Goal: Find specific page/section: Find specific page/section

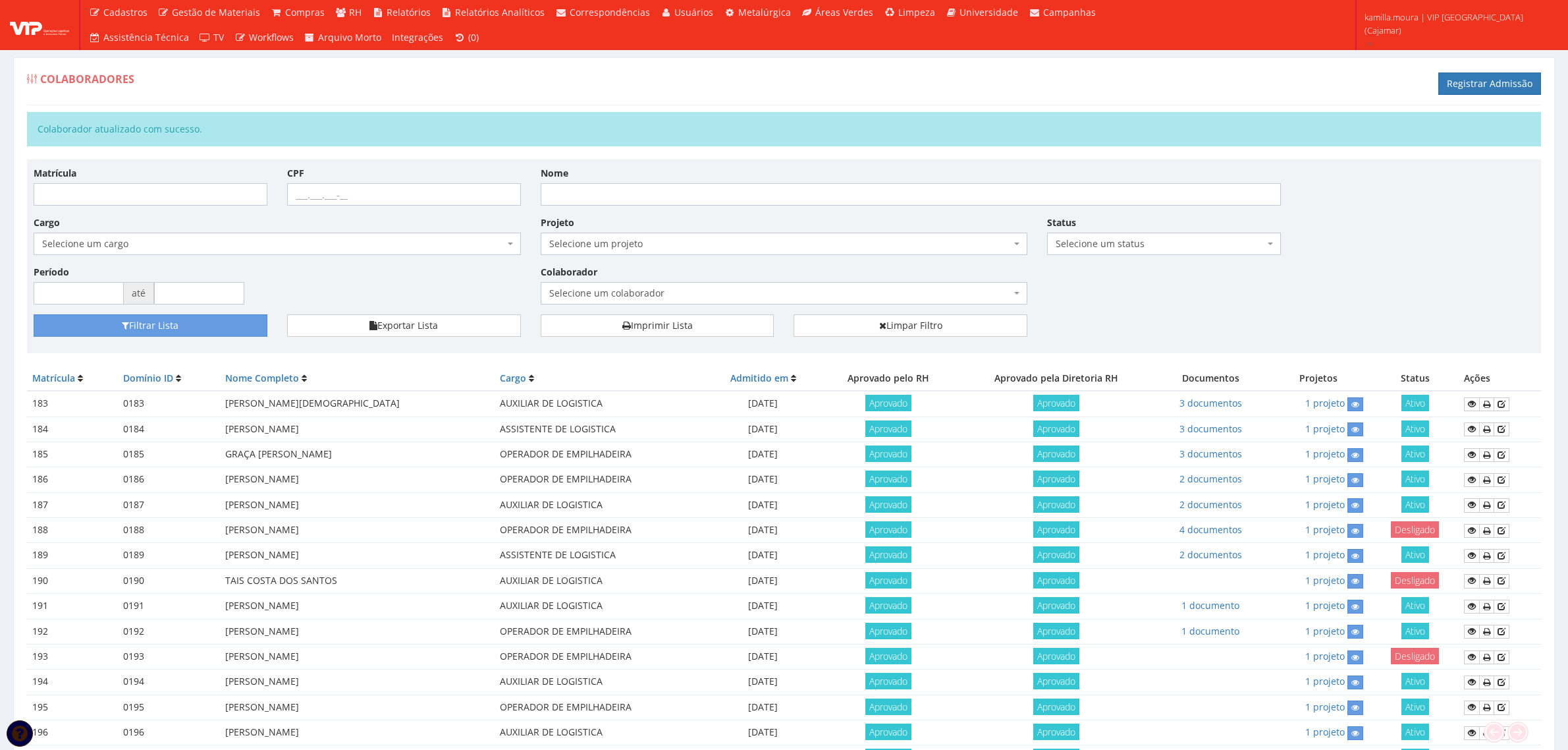
scroll to position [158, 0]
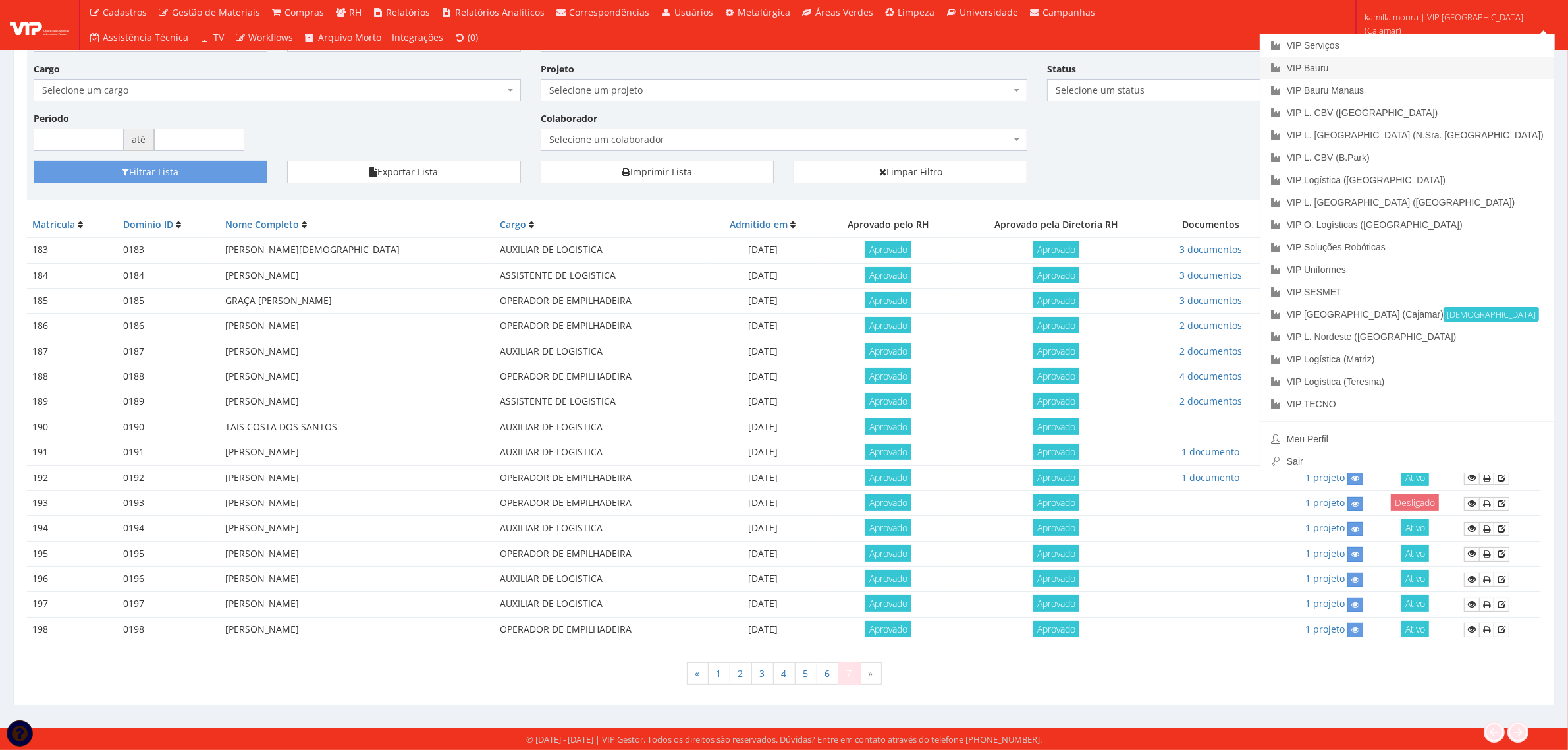
click at [1420, 71] on link "VIP Bauru" at bounding box center [1407, 67] width 294 height 23
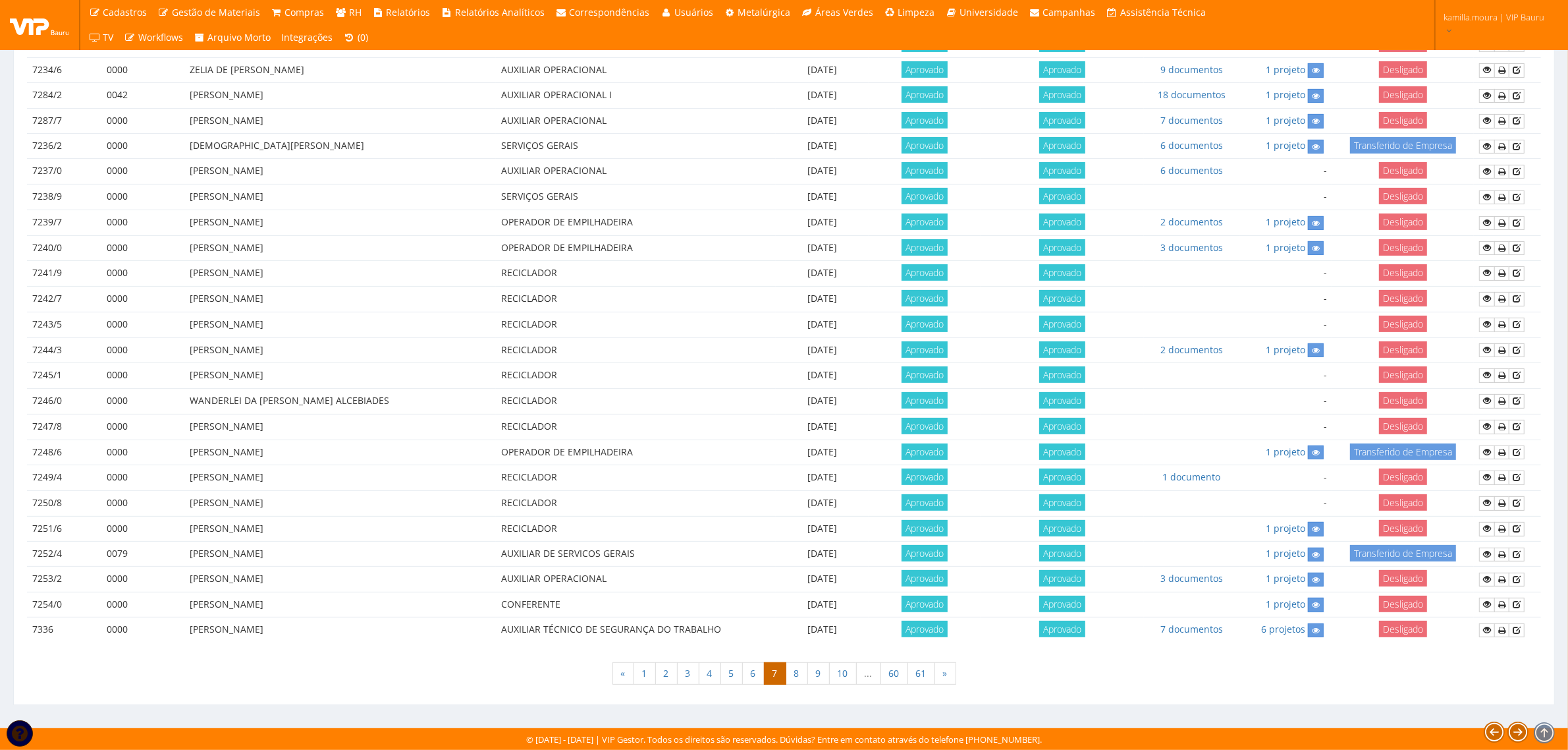
scroll to position [473, 0]
click at [927, 673] on link "61" at bounding box center [921, 673] width 27 height 23
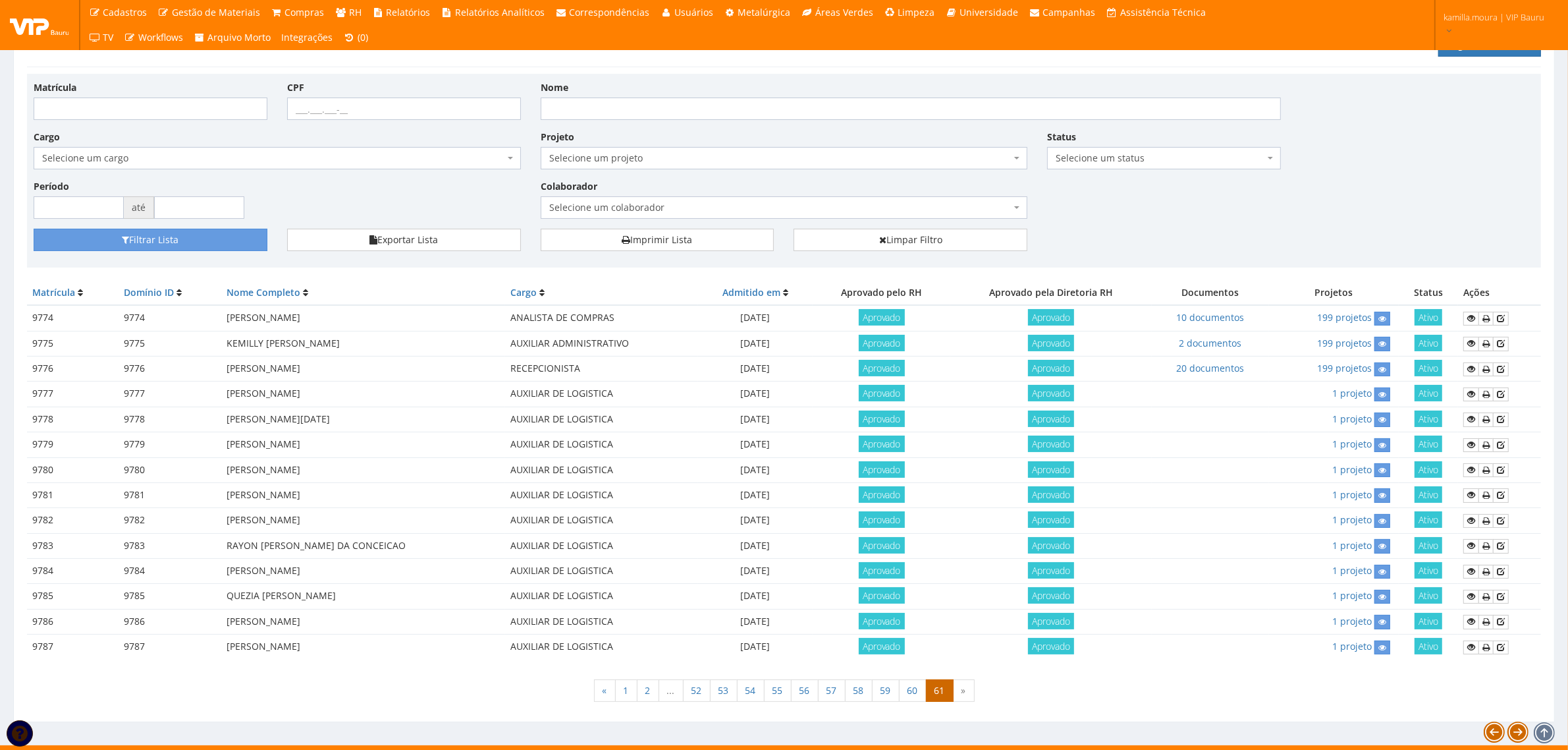
scroll to position [59, 0]
